Goal: Information Seeking & Learning: Compare options

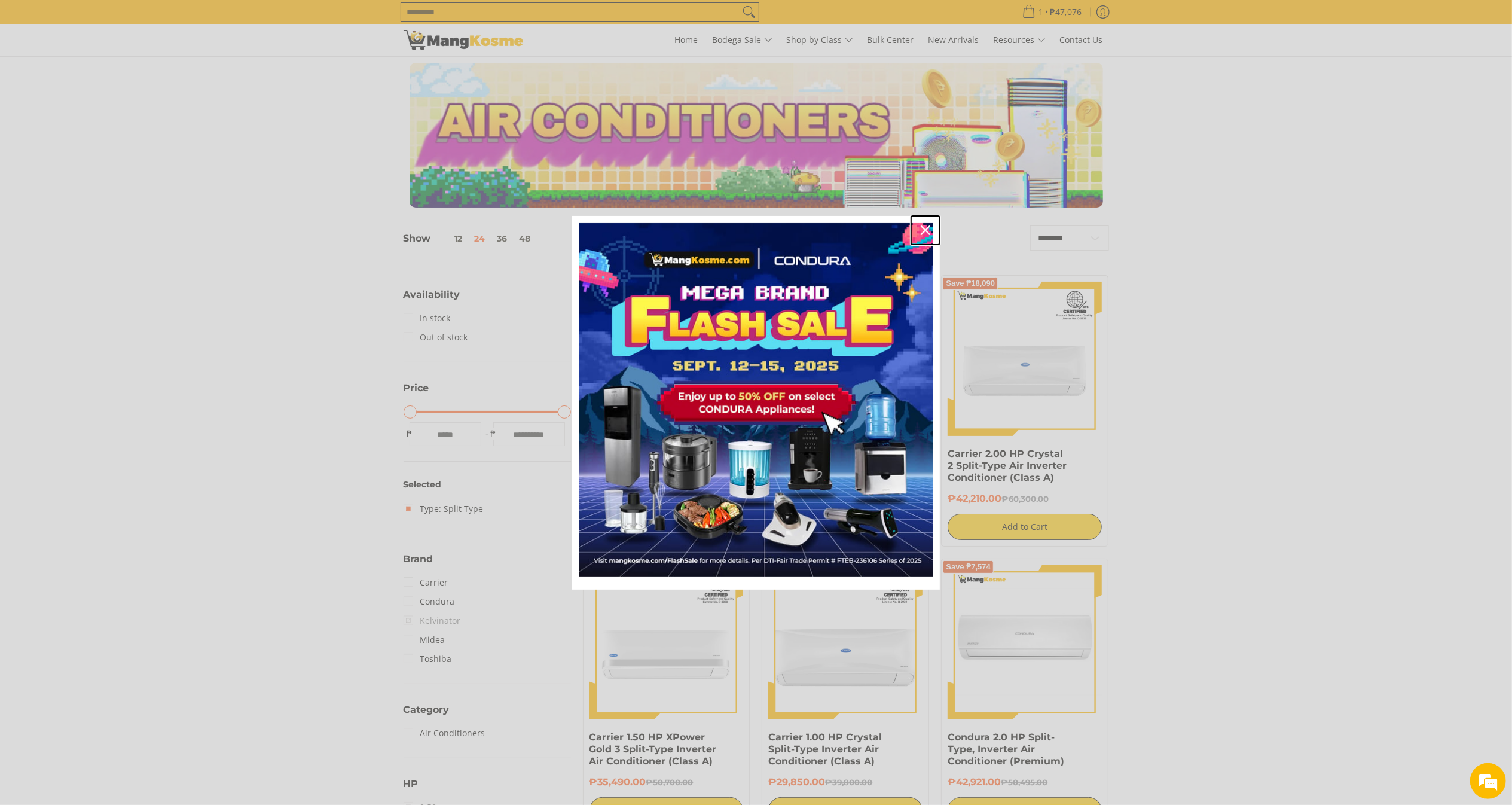
click at [926, 229] on icon "close icon" at bounding box center [925, 230] width 9 height 9
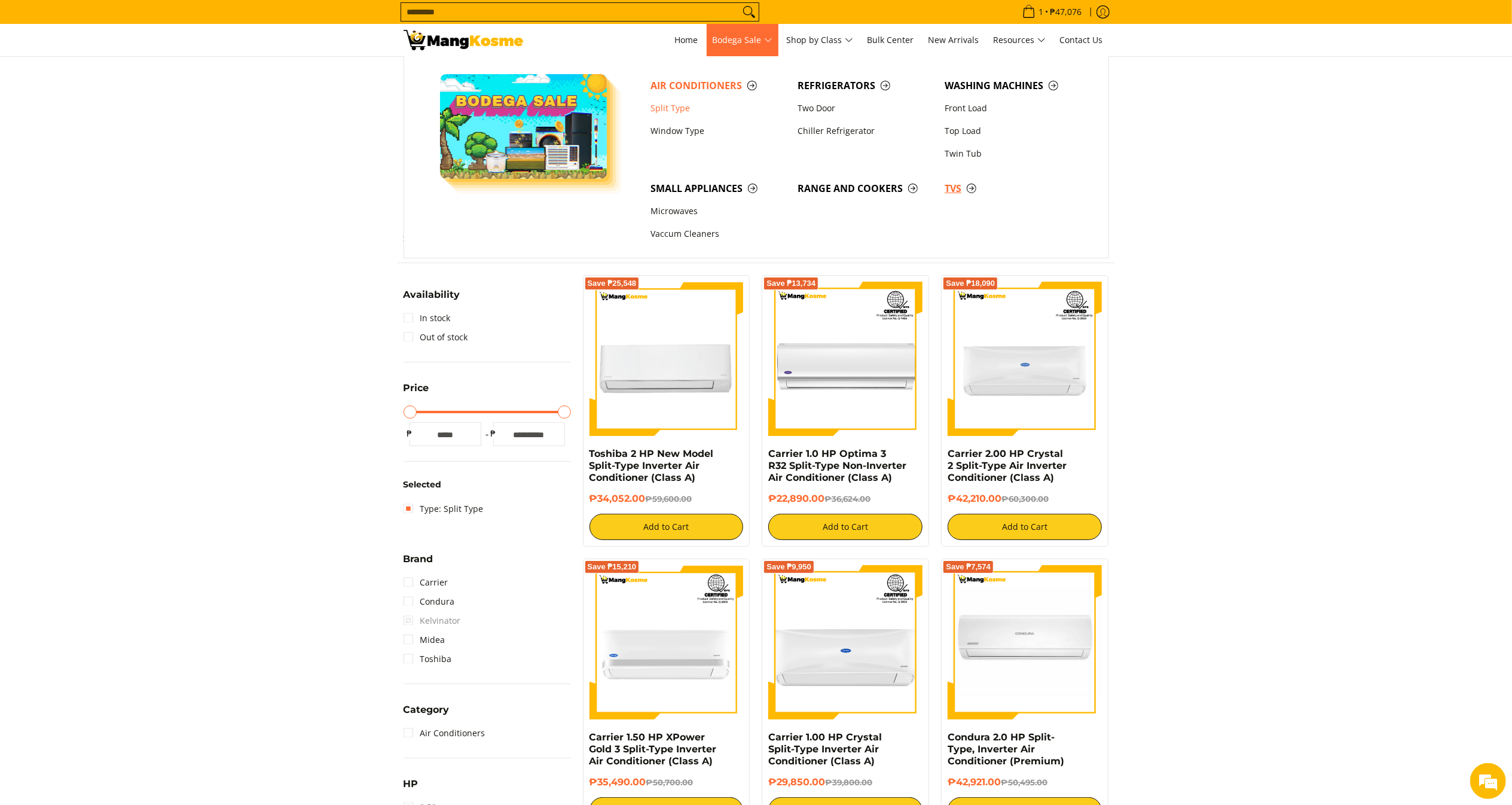
click at [950, 186] on span "TVs" at bounding box center [1012, 189] width 135 height 15
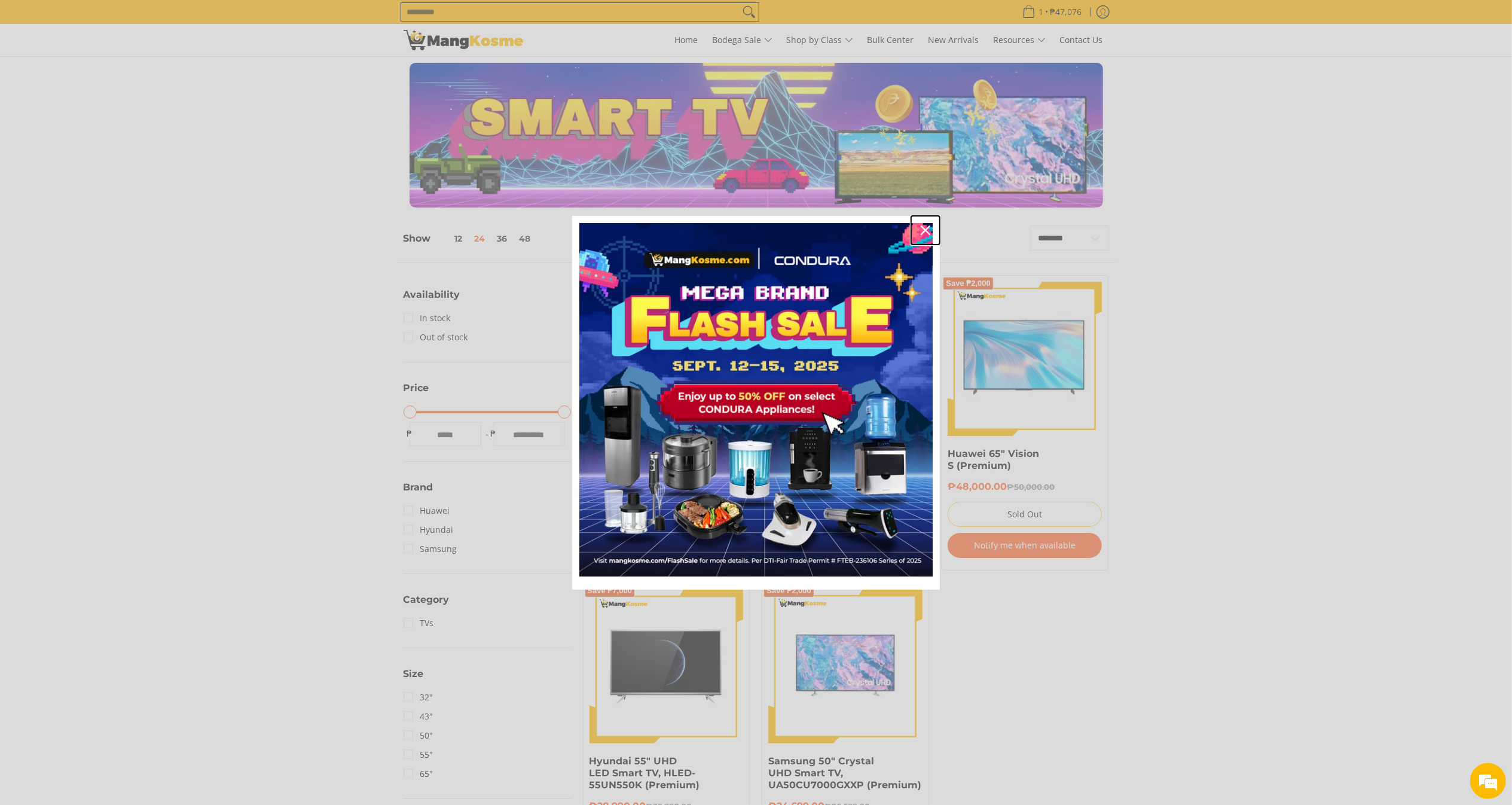
click at [929, 224] on div "Close" at bounding box center [925, 230] width 19 height 19
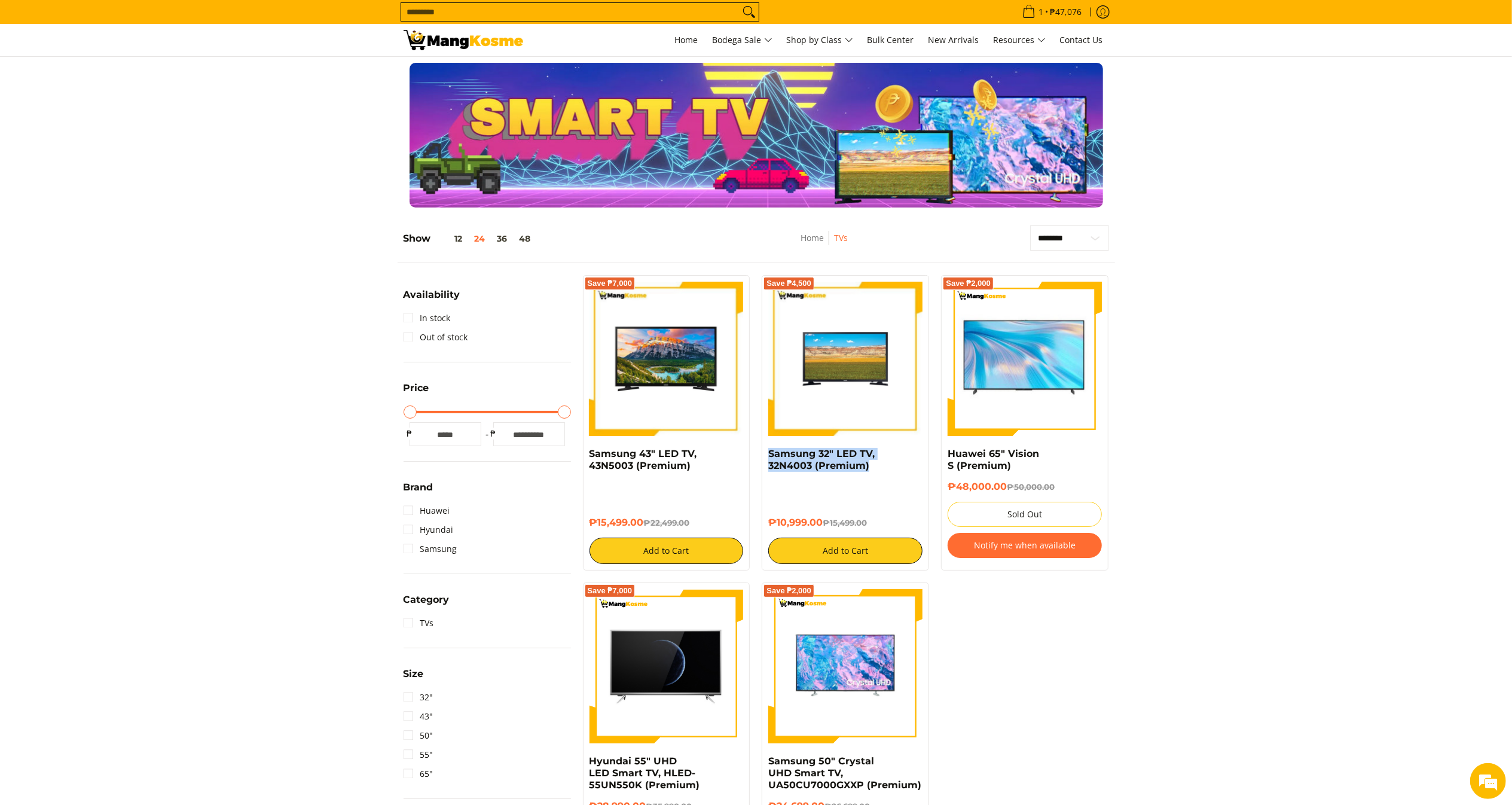
drag, startPoint x: 887, startPoint y: 473, endPoint x: 764, endPoint y: 451, distance: 125.0
click at [764, 451] on div "Save ₱4,500 Samsung 32" LED TV, 32N4003 (Premium) ₱10,999.00 ₱15,499.00 Add to …" at bounding box center [845, 423] width 168 height 296
copy link "Samsung 32" LED TV, 32N4003 (Premium)"
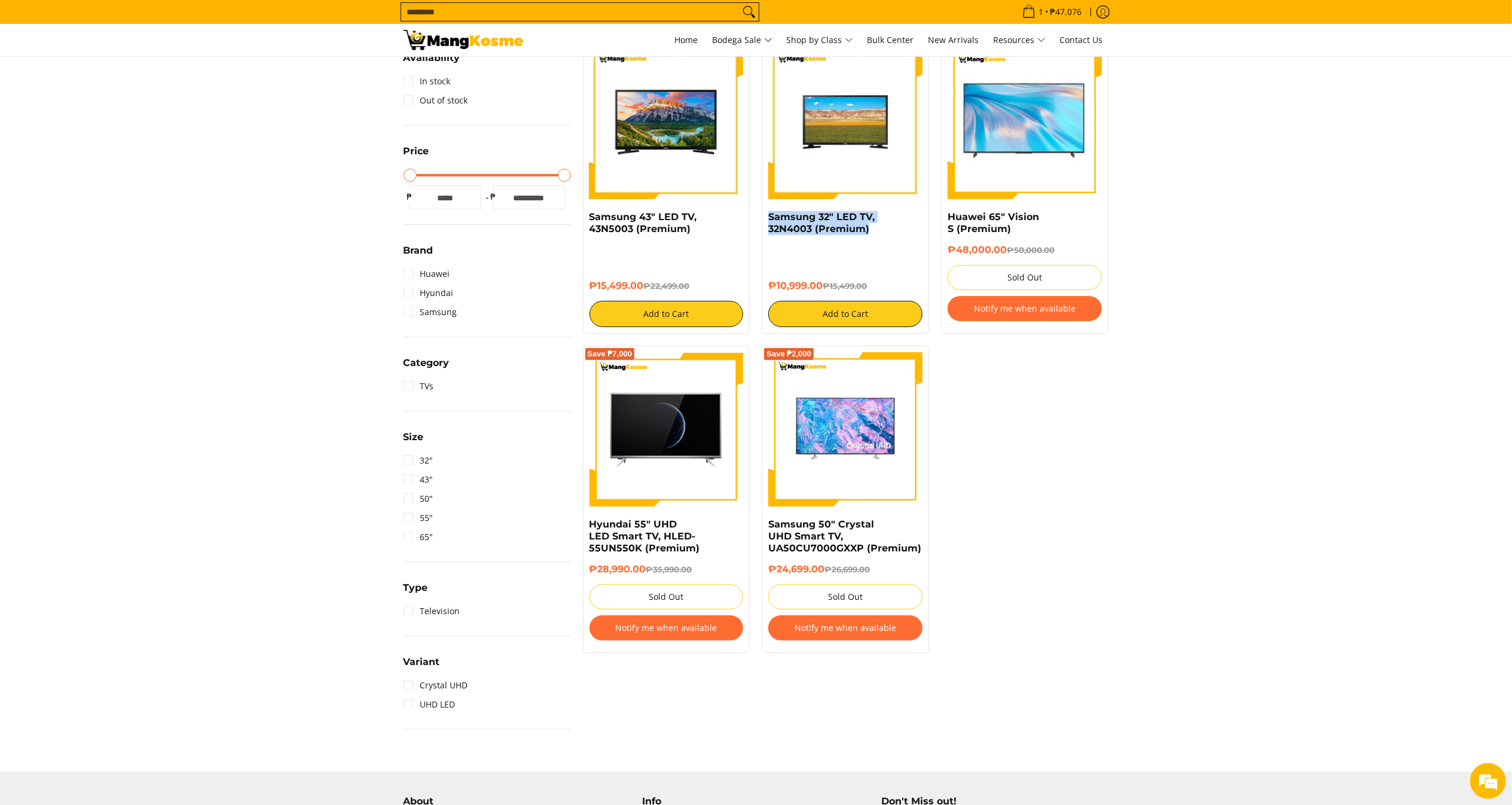
scroll to position [235, 0]
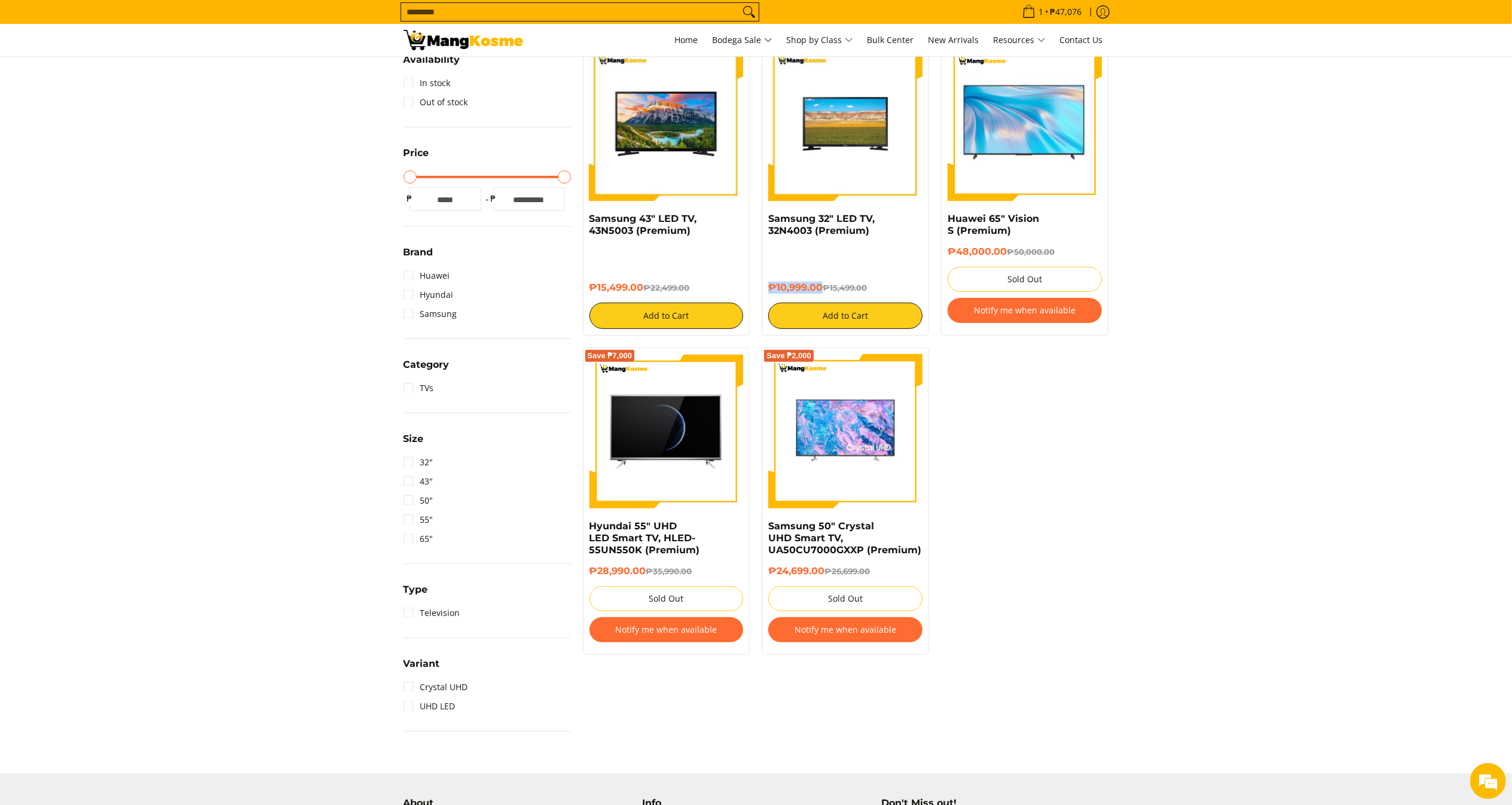
drag, startPoint x: 821, startPoint y: 290, endPoint x: 771, endPoint y: 291, distance: 50.0
click at [771, 291] on h6 "₱10,999.00 ₱15,499.00" at bounding box center [845, 288] width 154 height 12
copy h6 "₱10,999.00"
copy link "Samsung 43" LED TV, 43N5003 (Premium)"
drag, startPoint x: 699, startPoint y: 231, endPoint x: 589, endPoint y: 218, distance: 110.8
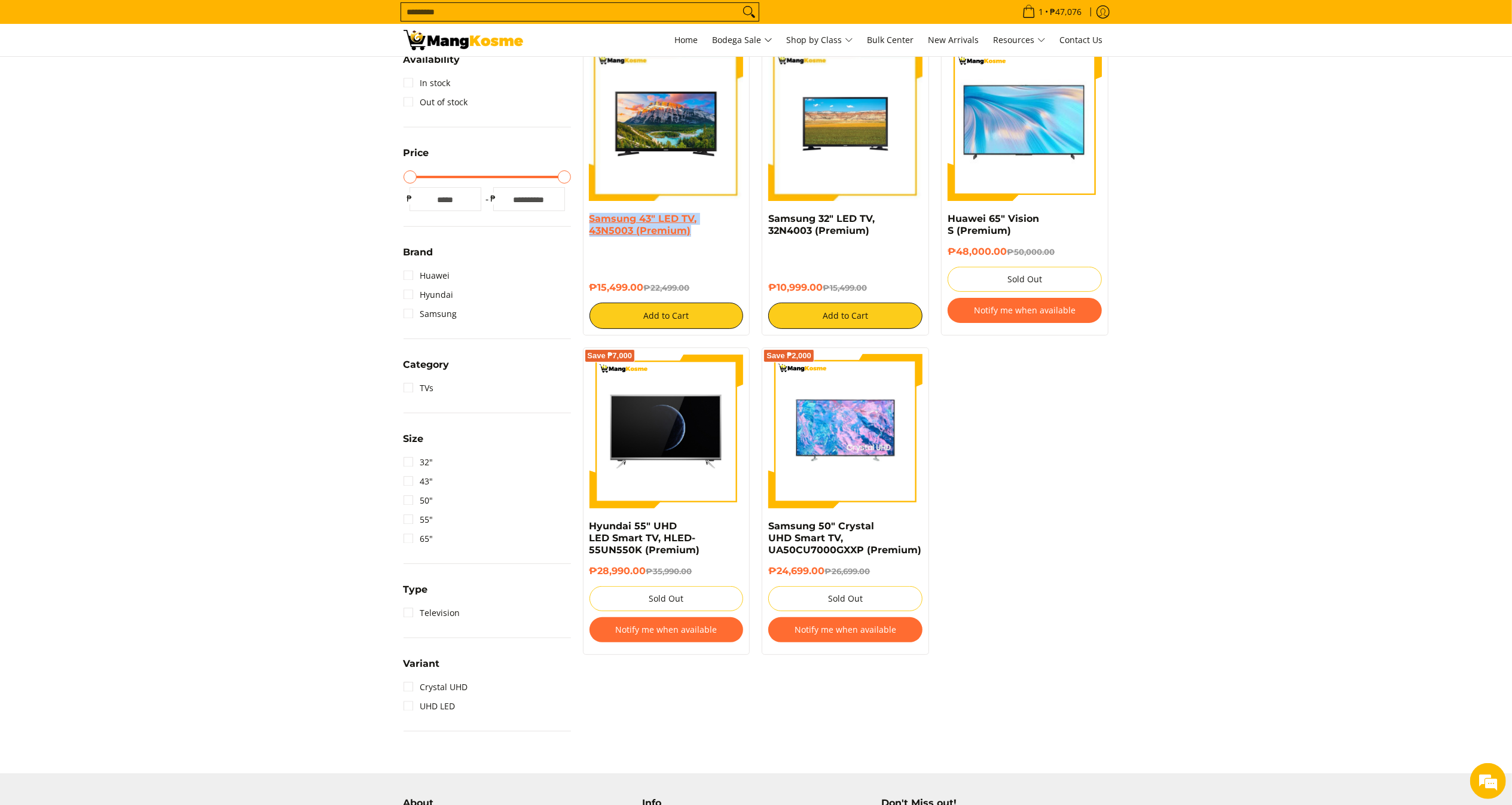
click at [590, 218] on h4 "Samsung 43" LED TV, 43N5003 (Premium)" at bounding box center [666, 224] width 154 height 24
copy h6 "₱15,499.00"
drag, startPoint x: 646, startPoint y: 284, endPoint x: 587, endPoint y: 286, distance: 59.0
click at [587, 286] on div "Save ₱7,000 Samsung 43" LED TV, 43N5003 (Premium) ₱15,499.00 ₱22,499.00 Add to …" at bounding box center [666, 188] width 168 height 296
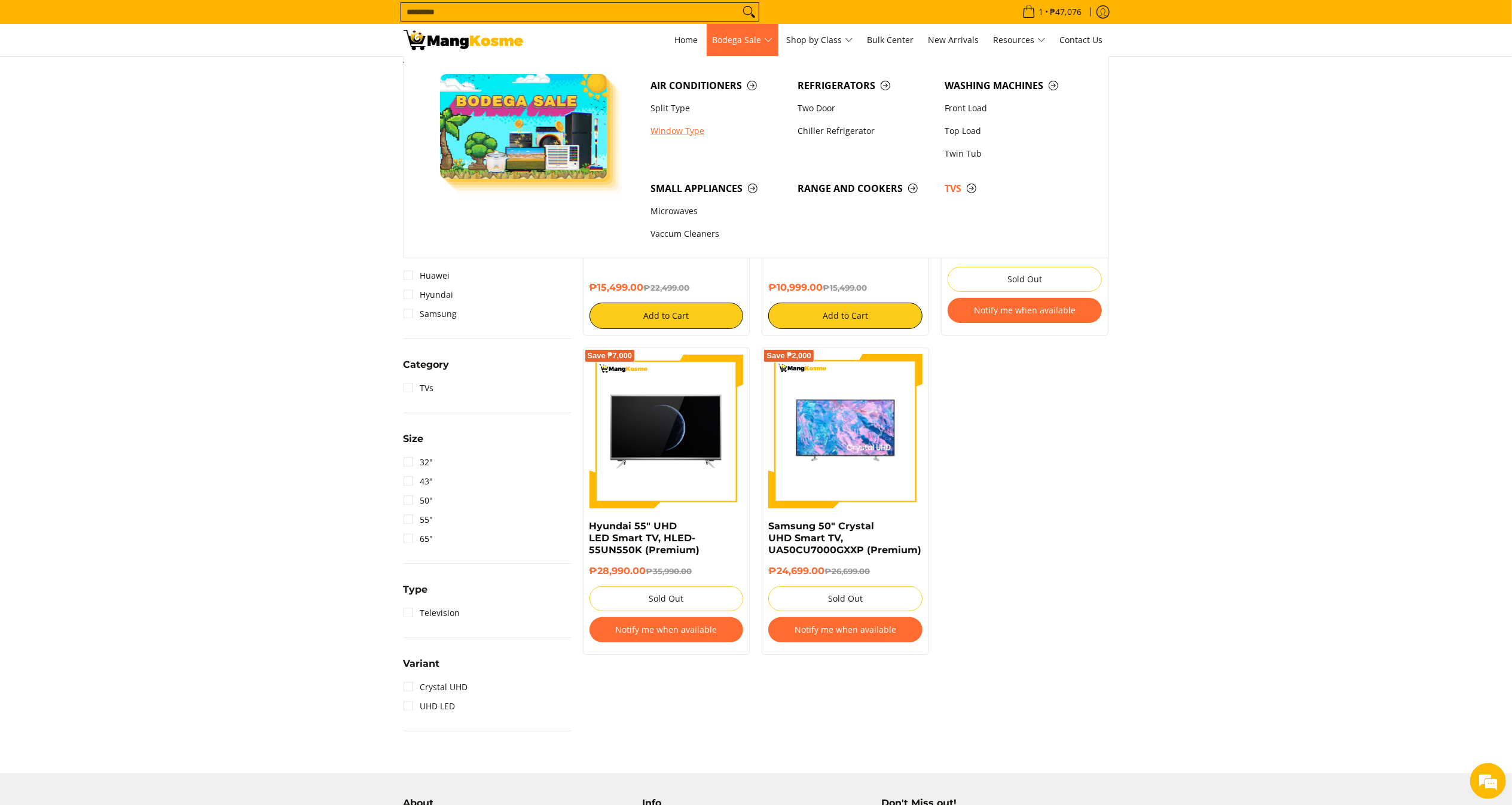
click at [687, 119] on link "Window Type" at bounding box center [718, 131] width 147 height 23
